Goal: Use online tool/utility: Utilize a website feature to perform a specific function

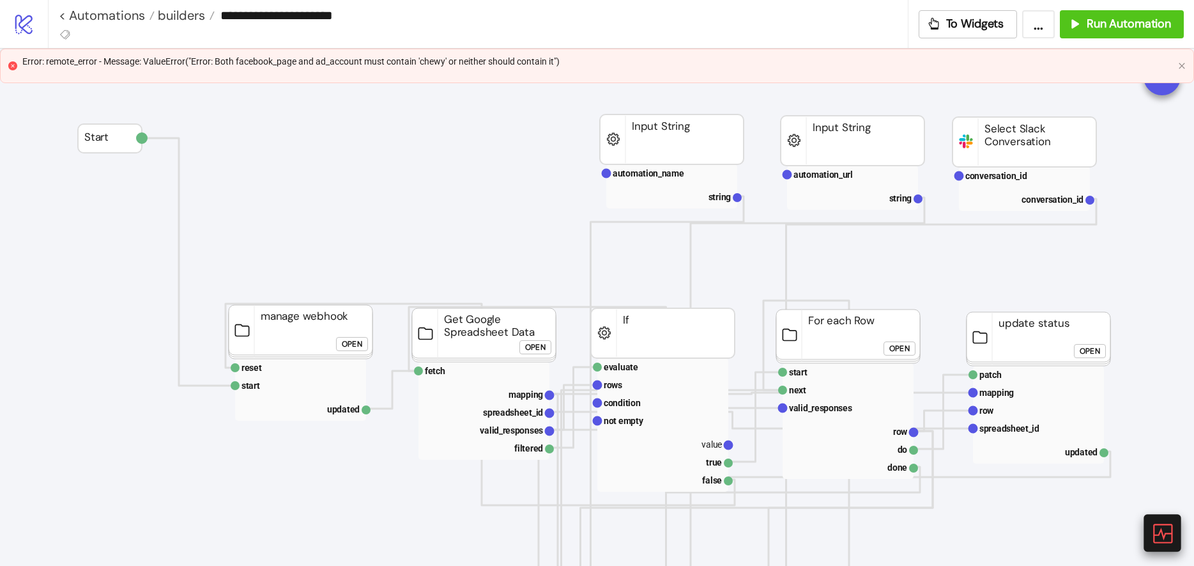
click at [1150, 535] on div at bounding box center [1162, 532] width 37 height 37
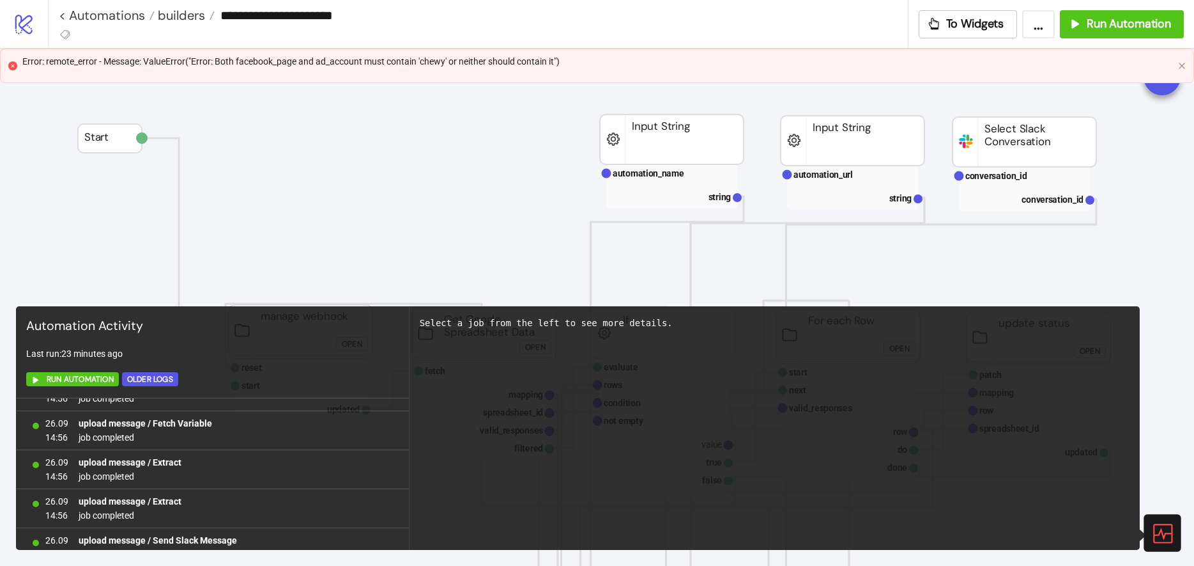
scroll to position [876, 0]
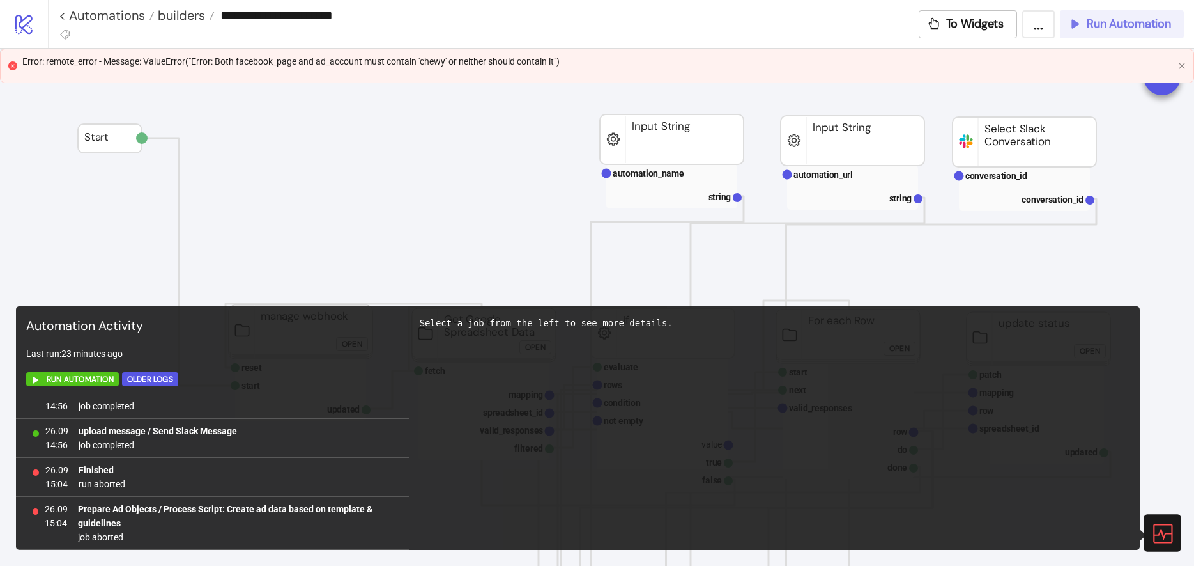
click at [1096, 17] on span "Run Automation" at bounding box center [1129, 24] width 84 height 15
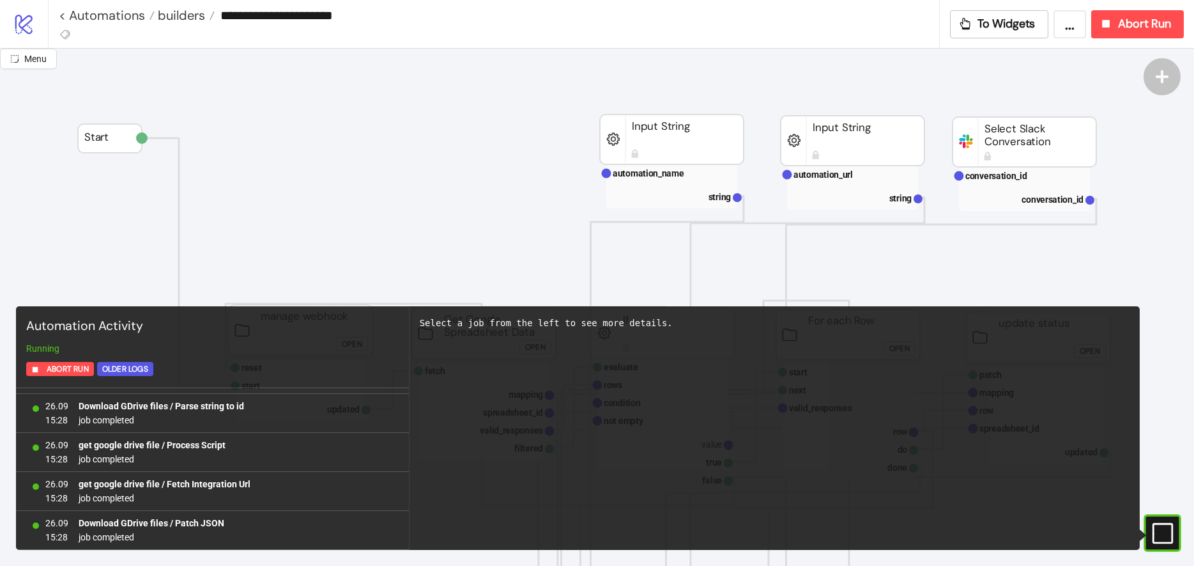
scroll to position [8194, 0]
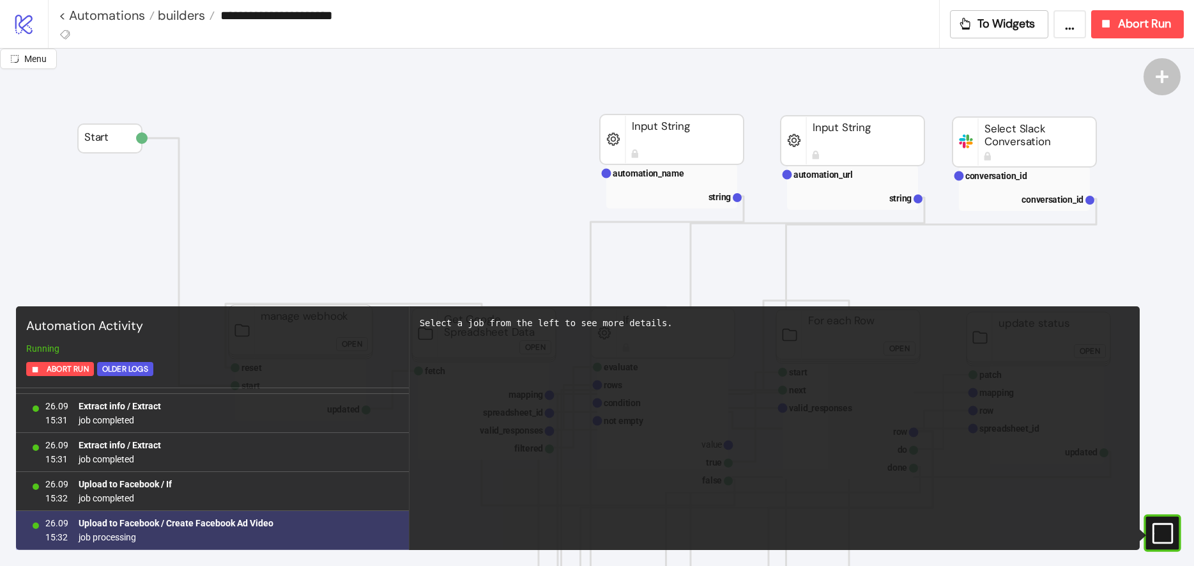
click at [222, 527] on b "Upload to Facebook / Create Facebook Ad Video" at bounding box center [176, 523] width 195 height 10
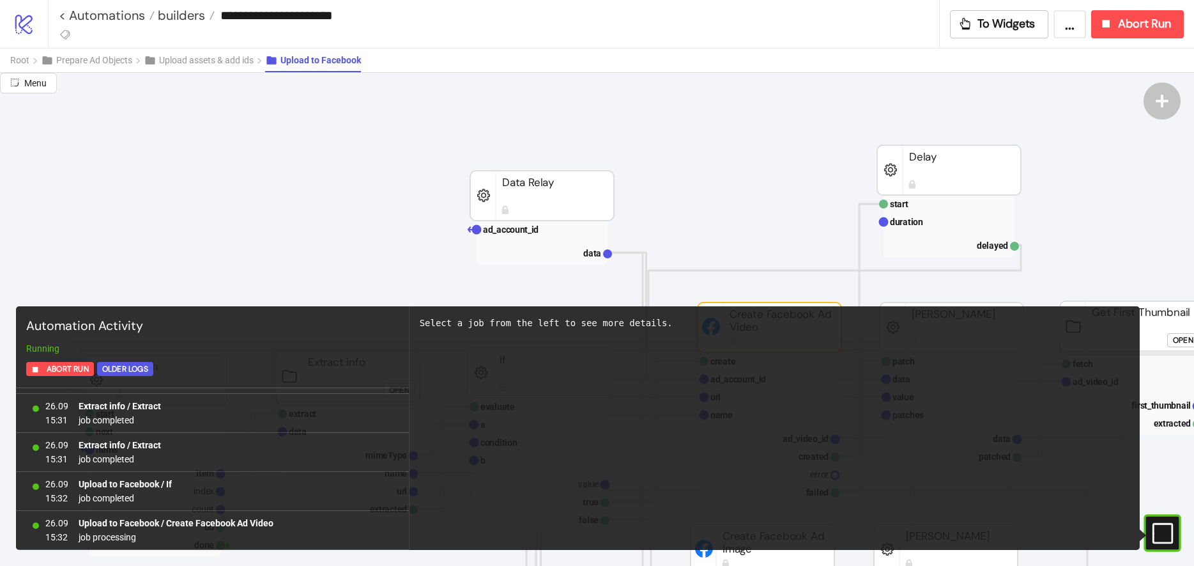
click at [1155, 533] on rect at bounding box center [1145, 532] width 19 height 19
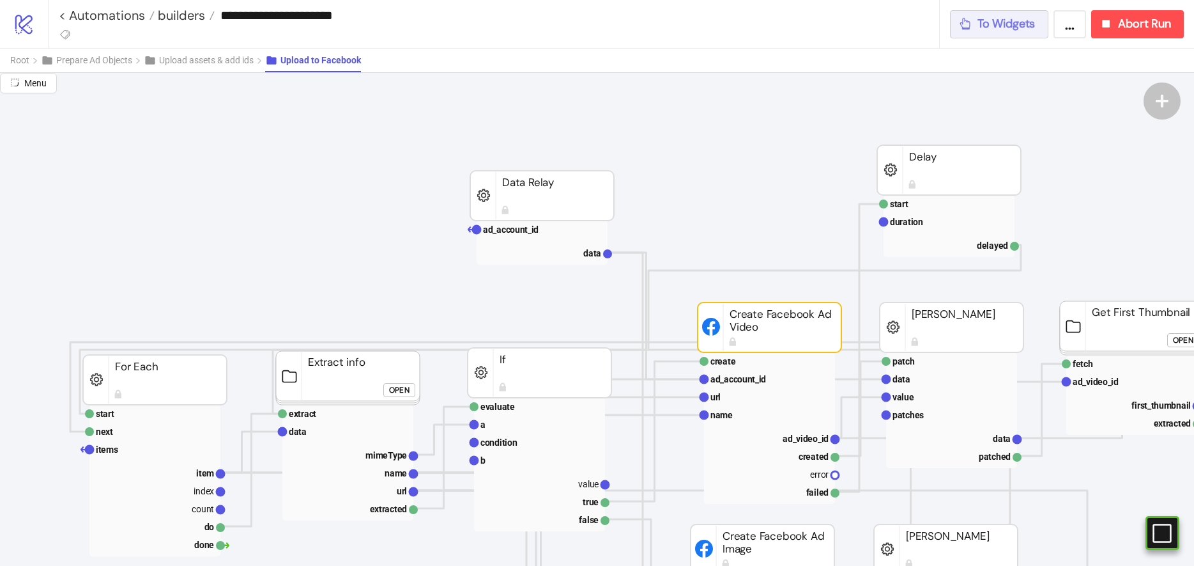
click at [991, 29] on span "To Widgets" at bounding box center [1007, 24] width 58 height 15
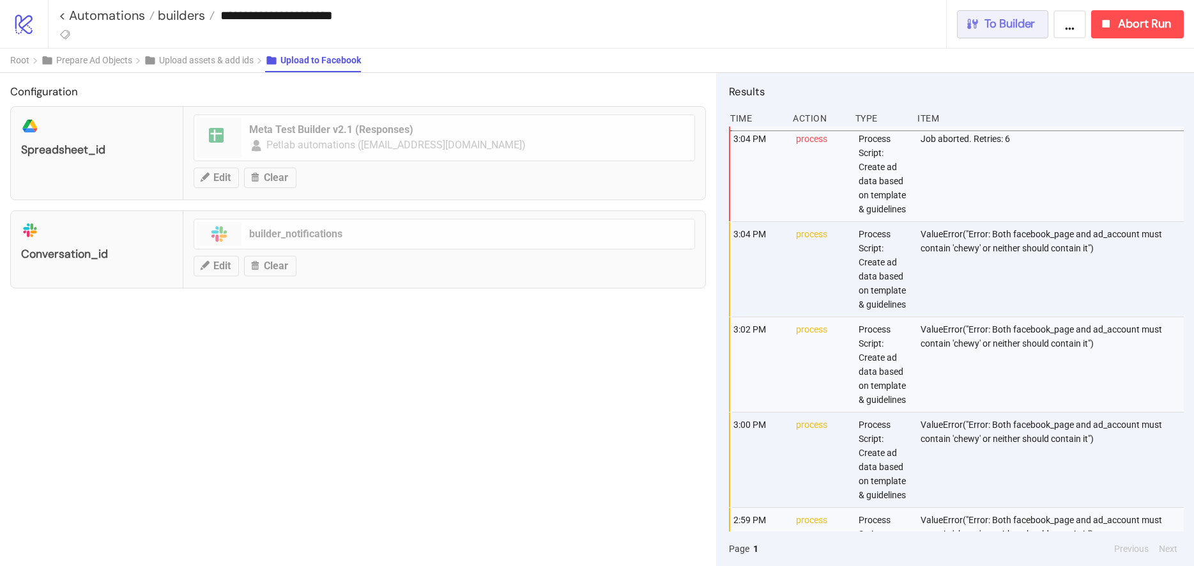
click at [995, 31] on button "To Builder" at bounding box center [1003, 24] width 92 height 28
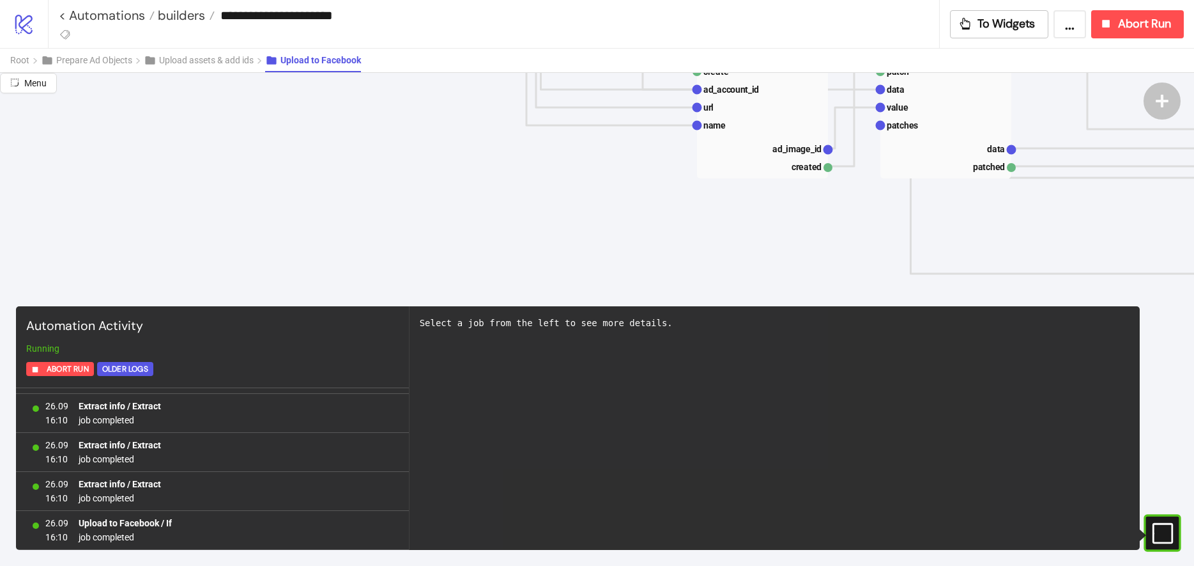
scroll to position [59662, 0]
